Goal: Transaction & Acquisition: Download file/media

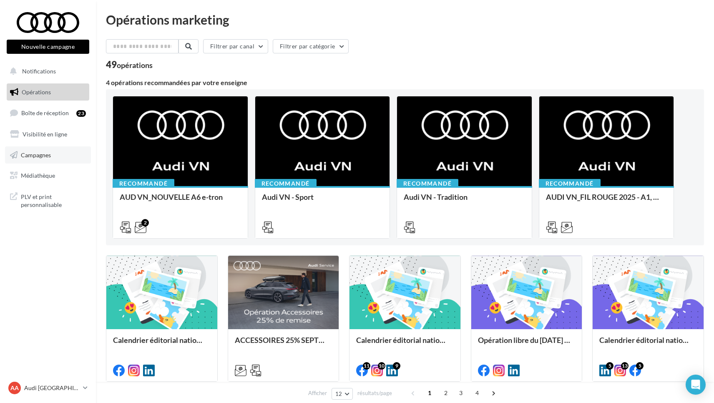
click at [40, 156] on span "Campagnes" at bounding box center [36, 154] width 30 height 7
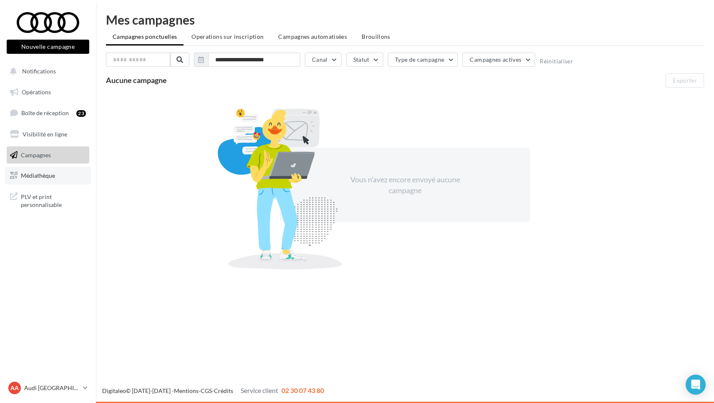
click at [39, 173] on span "Médiathèque" at bounding box center [38, 175] width 34 height 7
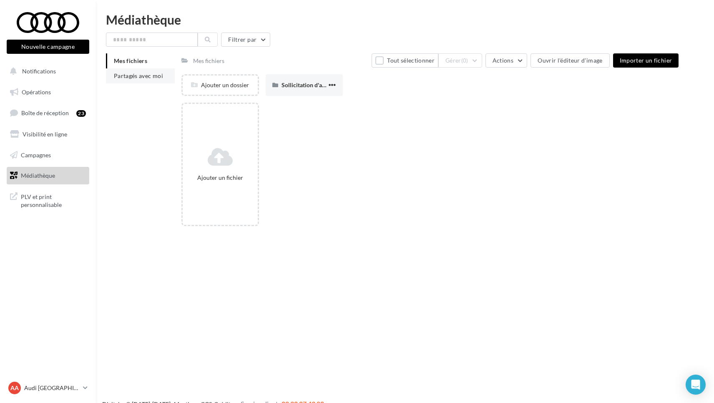
click at [146, 73] on span "Partagés avec moi" at bounding box center [138, 75] width 49 height 7
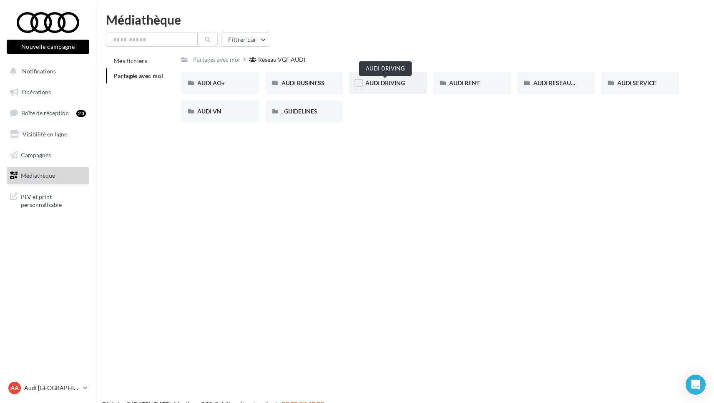
click at [393, 86] on span "AUDI DRIVING" at bounding box center [386, 82] width 40 height 7
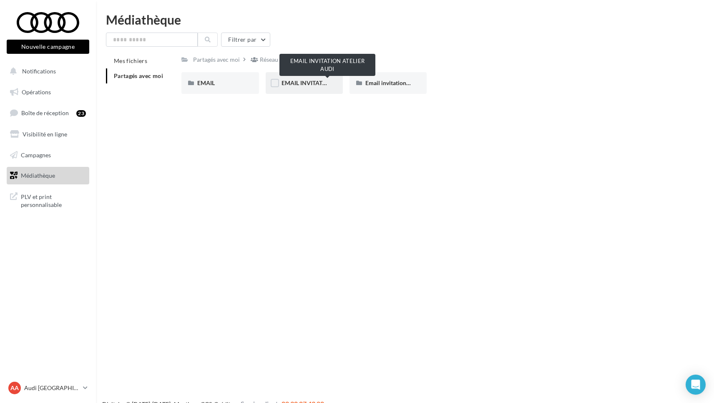
click at [298, 83] on span "EMAIL INVITATION ATELIER AUDI" at bounding box center [327, 82] width 91 height 7
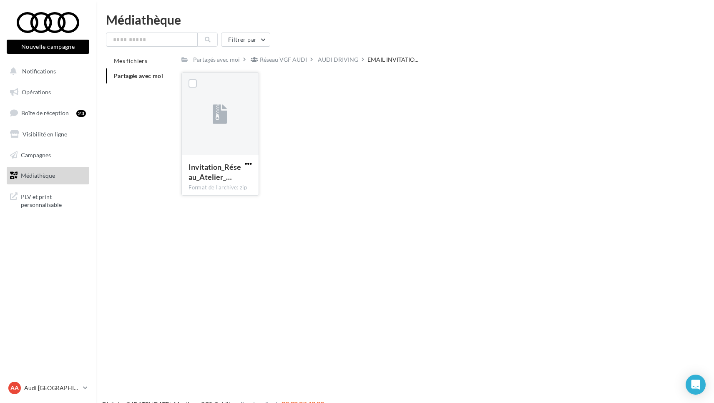
click at [250, 162] on span "button" at bounding box center [248, 163] width 7 height 7
click at [216, 181] on button "Télécharger" at bounding box center [211, 180] width 83 height 22
